Goal: Task Accomplishment & Management: Use online tool/utility

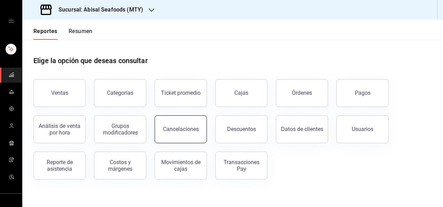
click at [195, 127] on div "Cancelaciones" at bounding box center [181, 129] width 36 height 7
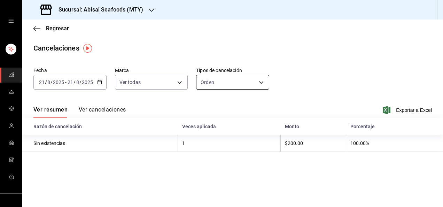
click at [220, 81] on body "Sucursal: Abisal Seafoods (MTY) Regresar Cancelaciones Fecha [DATE] [DATE] - [D…" at bounding box center [221, 103] width 443 height 207
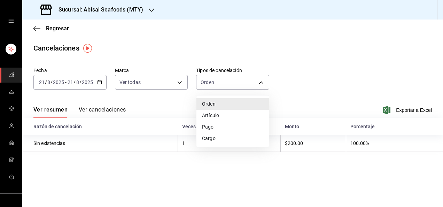
click at [209, 114] on li "Artículo" at bounding box center [232, 115] width 72 height 11
type input "ORDER_ITEM"
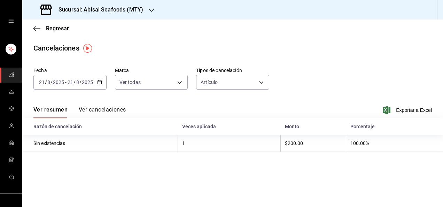
click at [105, 110] on button "Ver cancelaciones" at bounding box center [102, 112] width 47 height 12
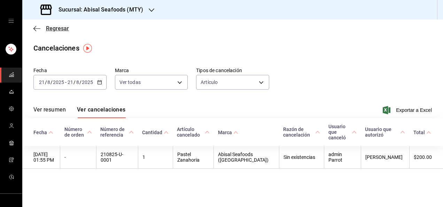
click at [63, 29] on span "Regresar" at bounding box center [57, 28] width 23 height 7
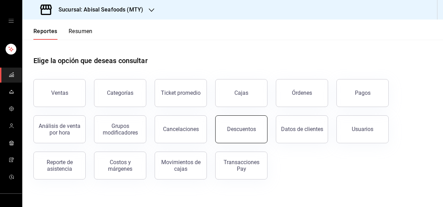
click at [244, 141] on button "Descuentos" at bounding box center [241, 129] width 52 height 28
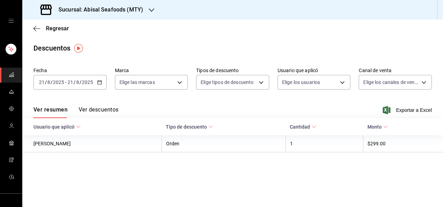
click at [91, 112] on button "Ver descuentos" at bounding box center [99, 112] width 40 height 12
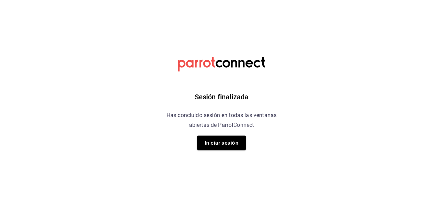
click at [217, 150] on div "Sesión finalizada Has concluido sesión en todas las ventanas abiertas de Parrot…" at bounding box center [222, 103] width 176 height 207
click at [226, 144] on button "Iniciar sesión" at bounding box center [221, 142] width 49 height 15
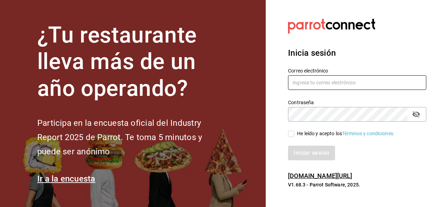
click at [333, 84] on input "text" at bounding box center [357, 82] width 138 height 15
type input "[EMAIL_ADDRESS][DOMAIN_NAME]"
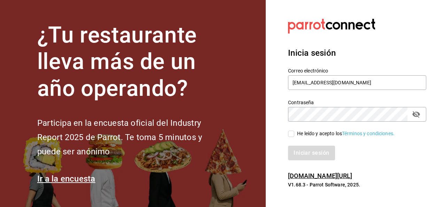
click at [288, 132] on input "He leído y acepto los Términos y condiciones." at bounding box center [291, 134] width 6 height 6
checkbox input "true"
click at [301, 157] on button "Iniciar sesión" at bounding box center [311, 152] width 47 height 15
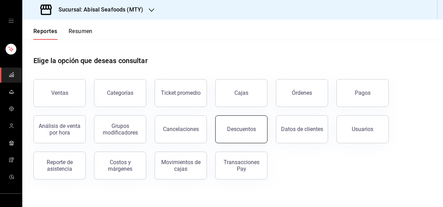
click at [246, 124] on button "Descuentos" at bounding box center [241, 129] width 52 height 28
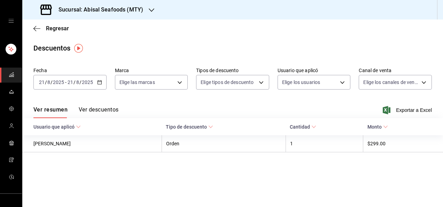
click at [93, 109] on button "Ver descuentos" at bounding box center [99, 112] width 40 height 12
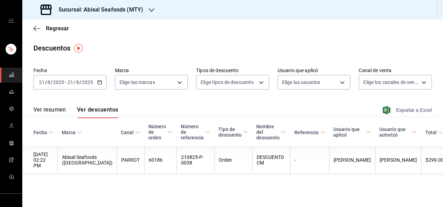
click at [384, 109] on icon "button" at bounding box center [387, 110] width 8 height 8
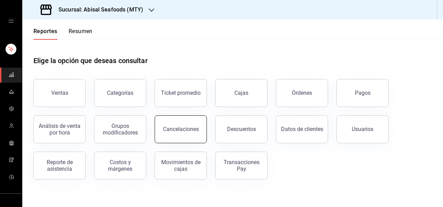
click at [186, 135] on button "Cancelaciones" at bounding box center [181, 129] width 52 height 28
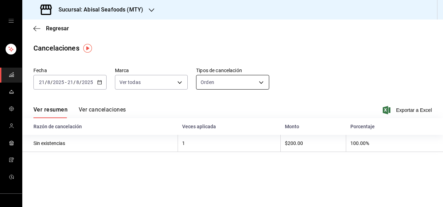
click at [214, 81] on body "Sucursal: Abisal Seafoods (MTY) Regresar Cancelaciones Fecha [DATE] [DATE] - [D…" at bounding box center [221, 103] width 443 height 207
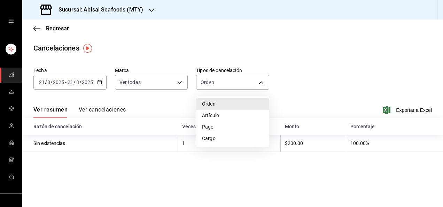
click at [215, 111] on li "Artículo" at bounding box center [232, 115] width 72 height 11
type input "ORDER_ITEM"
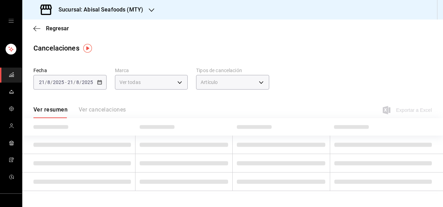
click at [109, 109] on div "Ver resumen Ver cancelaciones" at bounding box center [79, 112] width 93 height 12
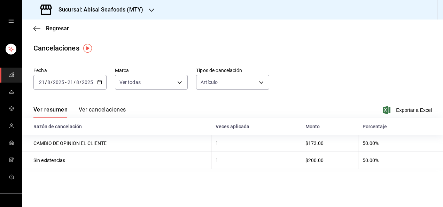
click at [109, 109] on button "Ver cancelaciones" at bounding box center [102, 112] width 47 height 12
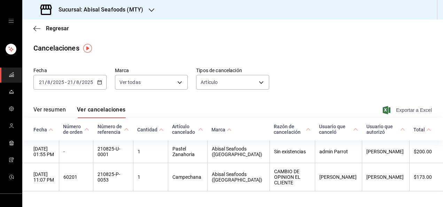
click at [423, 113] on span "Exportar a Excel" at bounding box center [408, 110] width 48 height 8
click at [50, 28] on span "Regresar" at bounding box center [57, 28] width 23 height 7
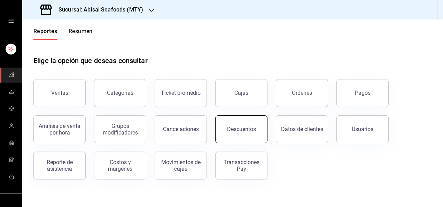
click at [223, 137] on button "Descuentos" at bounding box center [241, 129] width 52 height 28
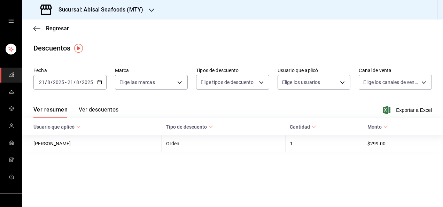
click at [102, 105] on div "Ver resumen Ver descuentos Exportar a Excel" at bounding box center [232, 108] width 420 height 20
click at [100, 108] on button "Ver descuentos" at bounding box center [99, 112] width 40 height 12
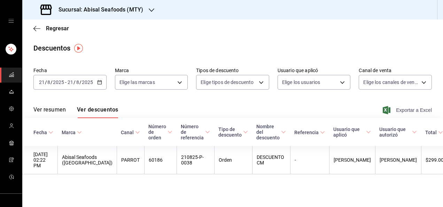
click at [392, 110] on span "Exportar a Excel" at bounding box center [408, 110] width 48 height 8
click at [45, 30] on span "Regresar" at bounding box center [51, 28] width 36 height 7
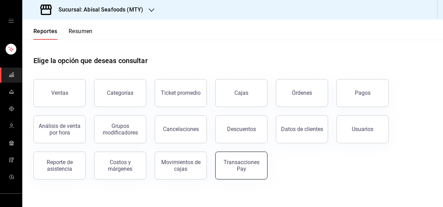
click at [251, 155] on button "Transacciones Pay" at bounding box center [241, 165] width 52 height 28
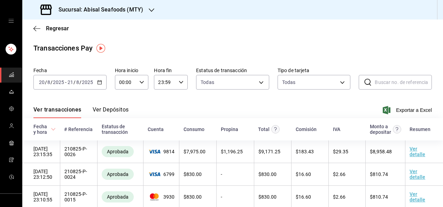
click at [97, 80] on icon "button" at bounding box center [99, 82] width 5 height 5
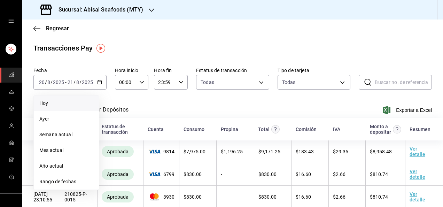
click at [84, 106] on span "Hoy" at bounding box center [66, 103] width 54 height 7
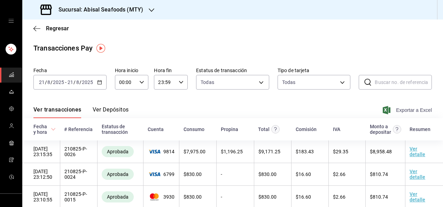
click at [387, 108] on span "Exportar a Excel" at bounding box center [408, 110] width 48 height 8
